Goal: Information Seeking & Learning: Learn about a topic

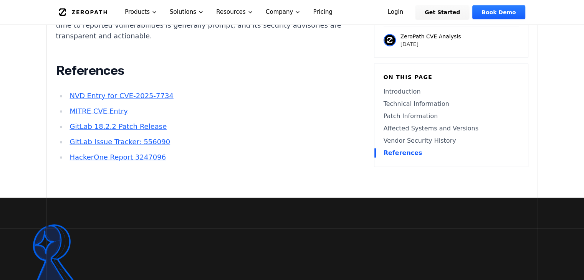
scroll to position [1957, 0]
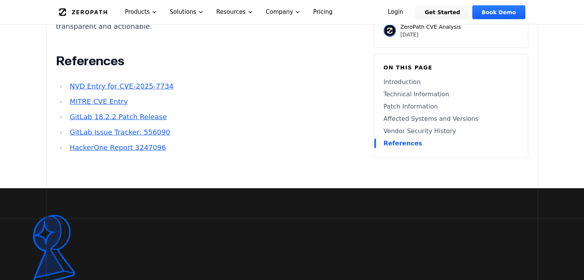
click at [81, 144] on link "HackerOne Report 3247096" at bounding box center [117, 148] width 96 height 8
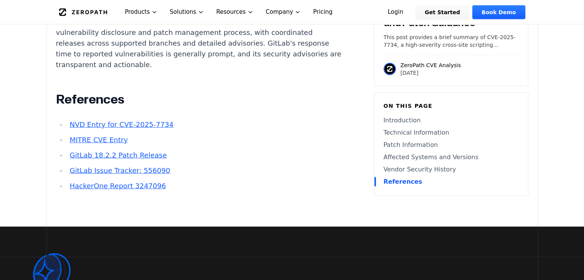
click at [99, 136] on link "MITRE CVE Entry" at bounding box center [98, 140] width 58 height 8
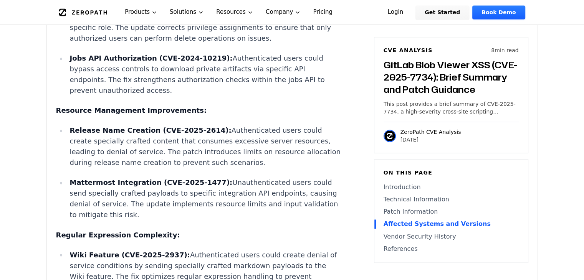
scroll to position [1113, 0]
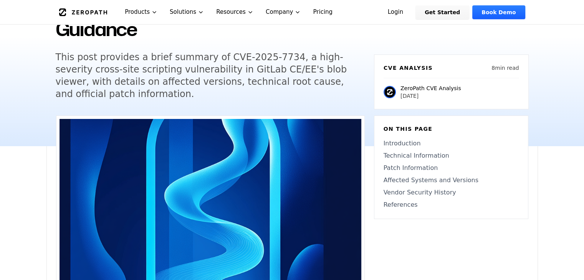
scroll to position [115, 0]
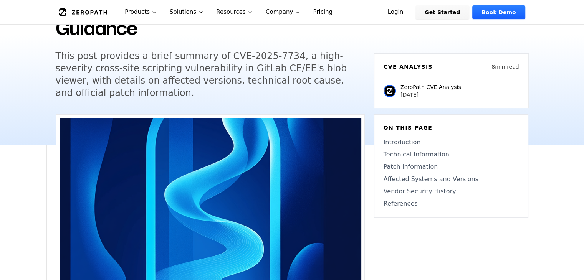
click at [393, 154] on link "Technical Information" at bounding box center [450, 154] width 135 height 9
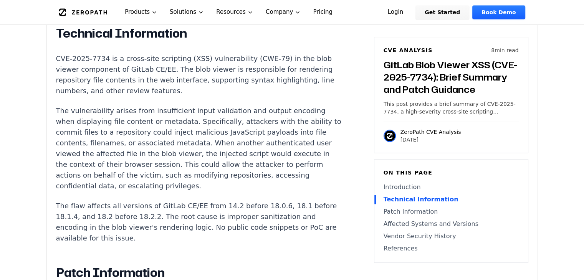
scroll to position [665, 0]
